Goal: Navigation & Orientation: Find specific page/section

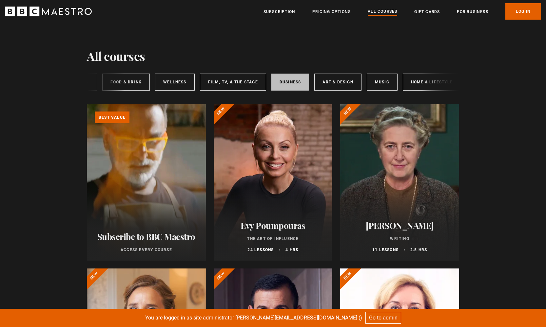
scroll to position [0, 98]
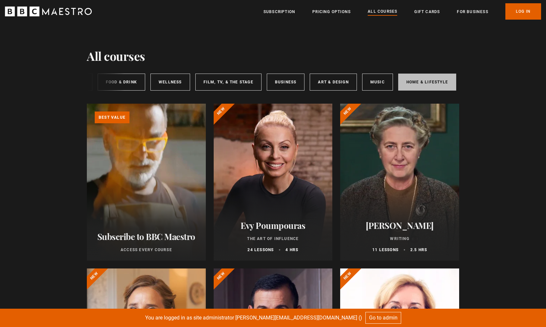
click at [412, 84] on link "Home & Lifestyle" at bounding box center [427, 82] width 58 height 17
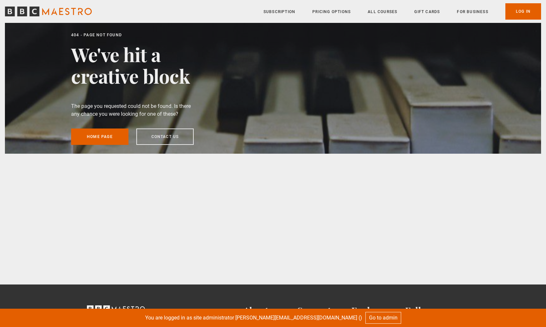
click at [388, 13] on link "All Courses" at bounding box center [381, 12] width 29 height 7
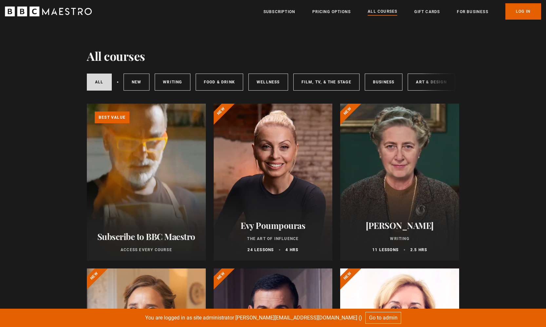
click at [267, 84] on link "Wellness" at bounding box center [268, 82] width 40 height 17
